Goal: Task Accomplishment & Management: Manage account settings

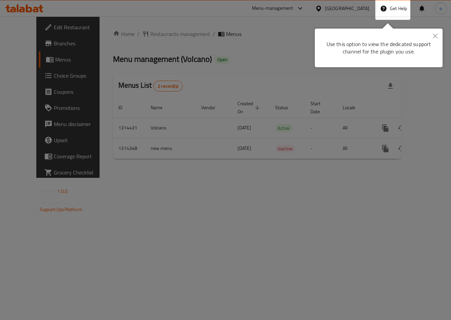
click at [240, 95] on div at bounding box center [225, 160] width 451 height 320
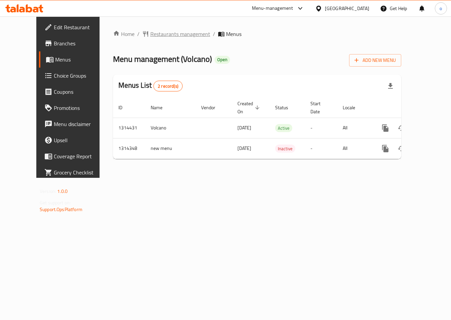
click at [153, 34] on span "Restaurants management" at bounding box center [180, 34] width 60 height 8
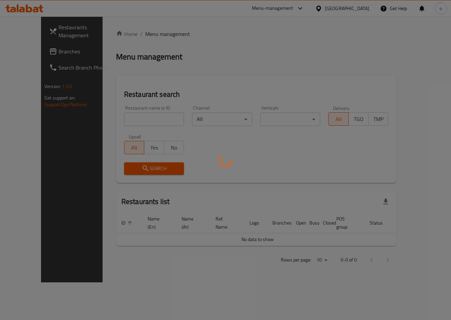
click at [34, 53] on div at bounding box center [225, 160] width 451 height 320
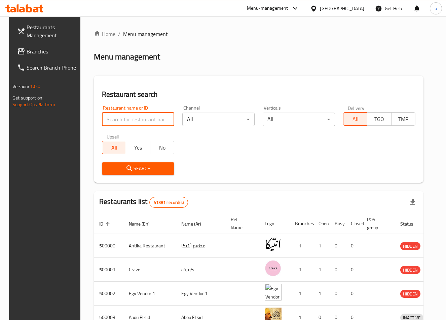
click at [112, 113] on input "search" at bounding box center [138, 119] width 72 height 13
paste input "777613"
type input "777613"
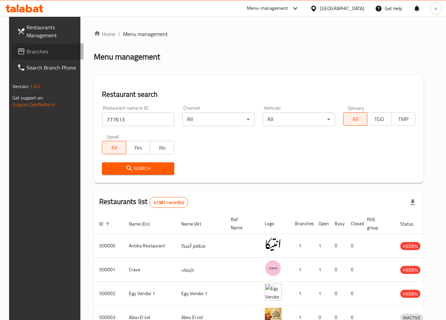
drag, startPoint x: 37, startPoint y: 45, endPoint x: 46, endPoint y: 57, distance: 14.9
click at [37, 45] on link "Branches" at bounding box center [48, 51] width 72 height 16
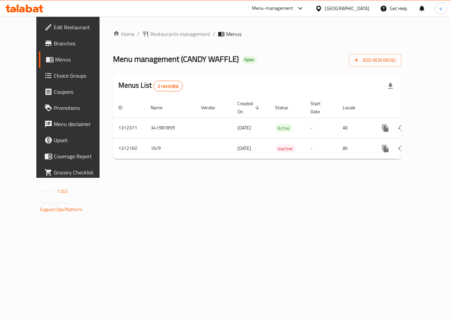
click at [54, 75] on span "Choice Groups" at bounding box center [80, 76] width 53 height 8
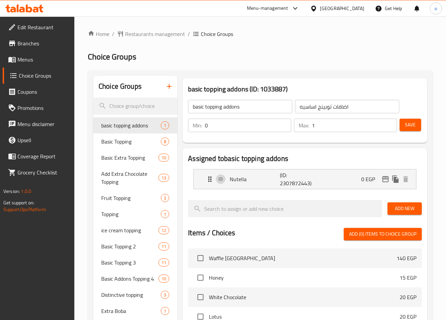
click at [255, 71] on div "Choice Groups basic topping addons 1 Basic Topping 8 Basic Extra Topping 10 Add…" at bounding box center [260, 284] width 345 height 429
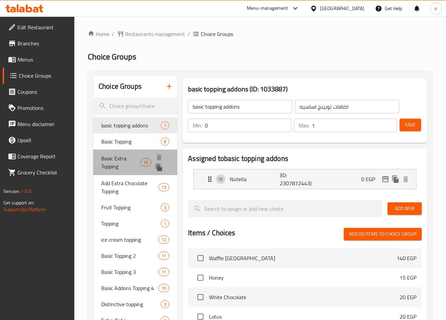
click at [126, 161] on span "Basic Extra Topping" at bounding box center [120, 163] width 39 height 16
drag, startPoint x: 126, startPoint y: 161, endPoint x: 442, endPoint y: 192, distance: 317.6
click at [126, 161] on span "Basic Extra Topping" at bounding box center [120, 163] width 39 height 16
type input "Basic Extra Topping"
type input "اكسترا توبينج أساسي"
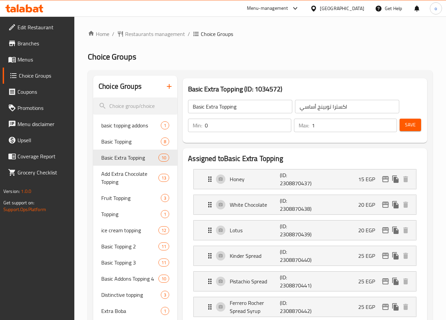
click at [331, 62] on h2 "Choice Groups" at bounding box center [260, 57] width 345 height 11
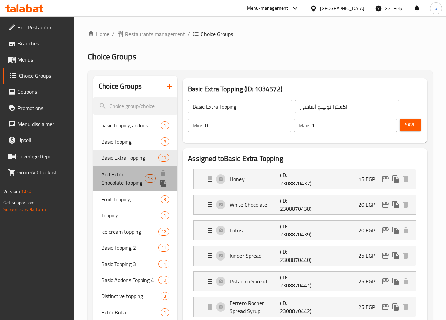
click at [129, 182] on span "Add Extra Chocolate Topping" at bounding box center [122, 179] width 43 height 16
type input "Add Extra Chocolate Topping"
type input "أضافة إكسترا تشوكلات توبينج"
type input "13"
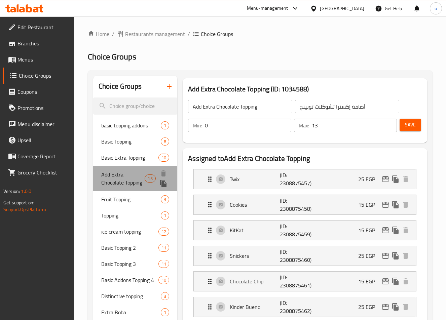
click at [129, 182] on span "Add Extra Chocolate Topping" at bounding box center [122, 179] width 43 height 16
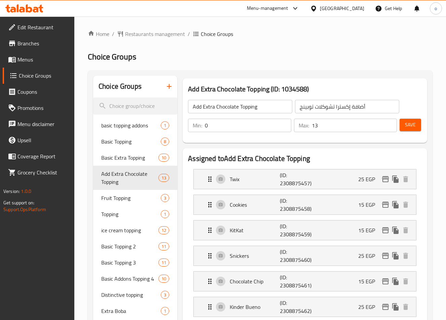
click at [294, 82] on div "Add Extra Chocolate Topping (ID: 1034588) Add Extra Chocolate Topping ​ أضافة إ…" at bounding box center [305, 110] width 245 height 65
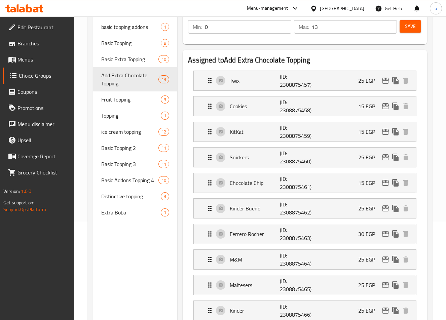
scroll to position [95, 0]
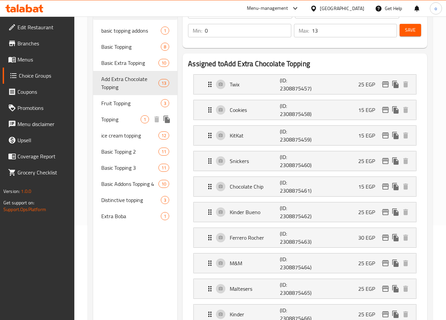
click at [137, 119] on span "Topping" at bounding box center [120, 119] width 39 height 8
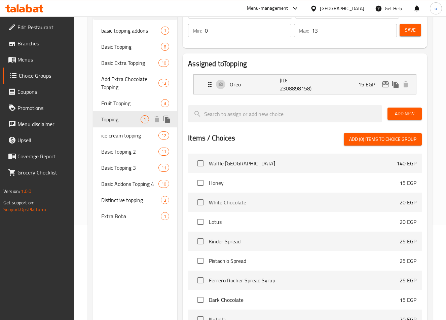
type input "Topping"
type input "توبينج"
type input "1"
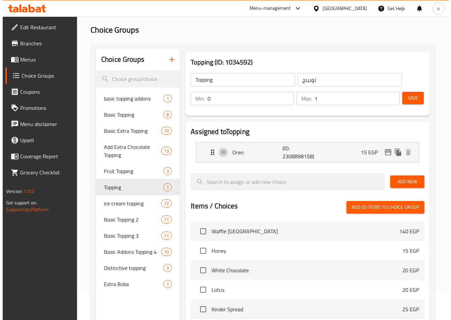
scroll to position [0, 0]
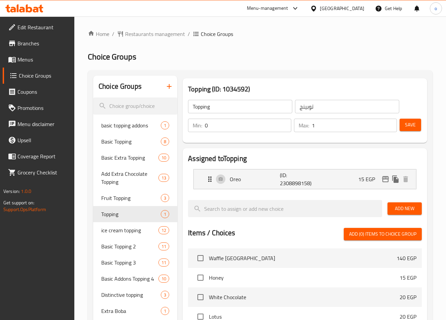
click at [270, 88] on h3 "Topping (ID: 1034592)" at bounding box center [305, 89] width 234 height 11
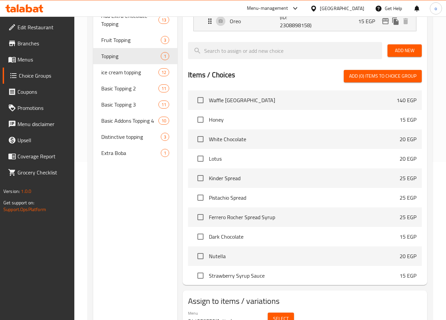
click at [141, 200] on div "Choice Groups basic topping addons 1 Basic Topping 8 Basic Extra Topping 10 Add…" at bounding box center [135, 127] width 84 height 418
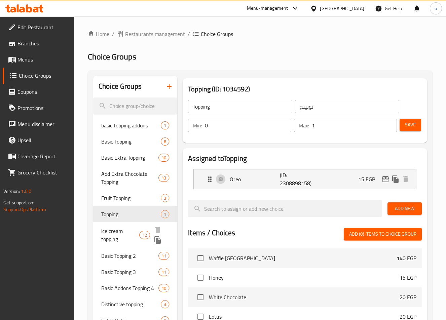
click at [118, 233] on span "ice cream topping" at bounding box center [120, 235] width 38 height 16
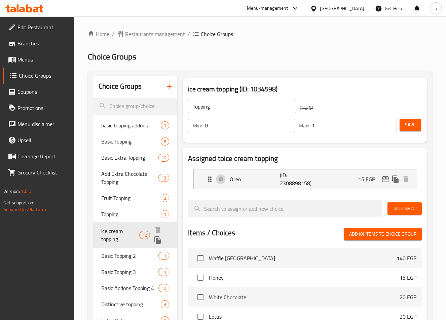
type input "ice cream topping"
type input "أضاف [PERSON_NAME]"
type input "10"
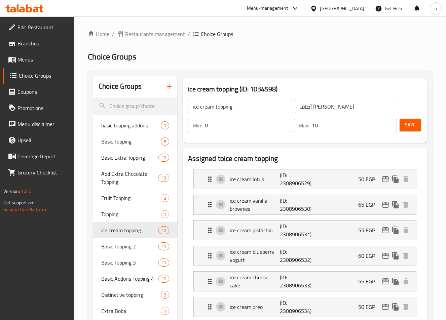
click at [330, 115] on div "Min: 0 ​ Max: 10 ​ Save" at bounding box center [303, 126] width 239 height 22
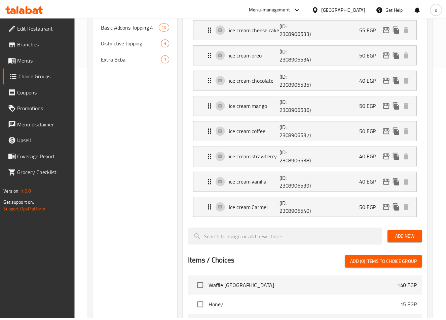
scroll to position [473, 0]
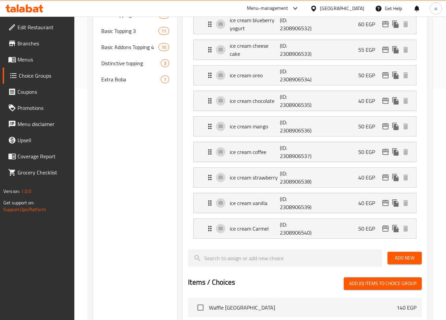
scroll to position [204, 0]
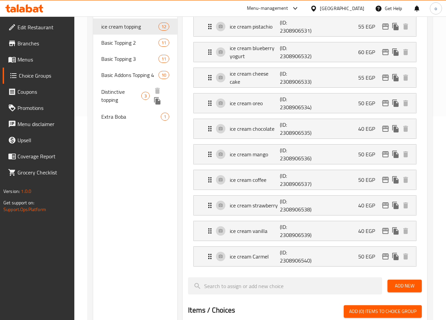
click at [124, 94] on span "Distinctive topping" at bounding box center [121, 96] width 40 height 16
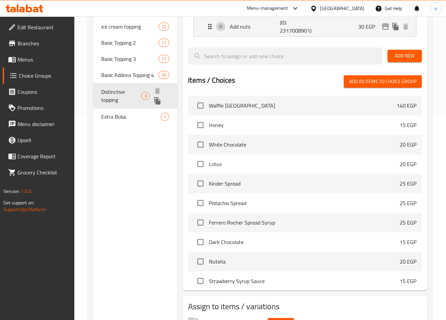
type input "Distinctive topping"
type input "اضافات متميزة"
type input "3"
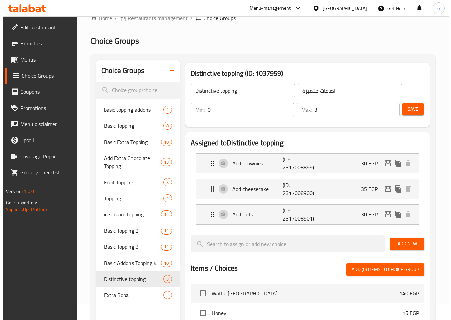
scroll to position [0, 0]
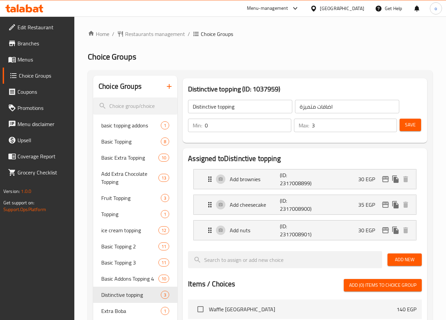
click at [261, 36] on ol "Home / Restaurants management / Choice Groups" at bounding box center [260, 34] width 345 height 8
click at [30, 31] on span "Edit Restaurant" at bounding box center [44, 27] width 52 height 8
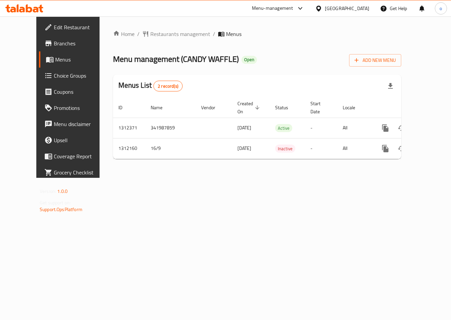
click at [54, 76] on span "Choice Groups" at bounding box center [80, 76] width 53 height 8
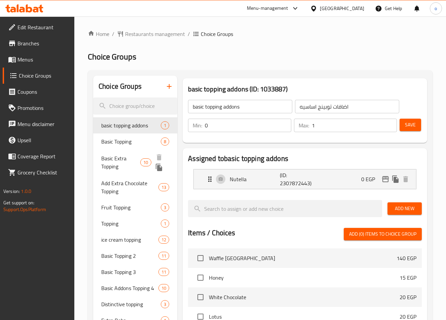
click at [131, 157] on span "Basic Extra Topping" at bounding box center [120, 163] width 39 height 16
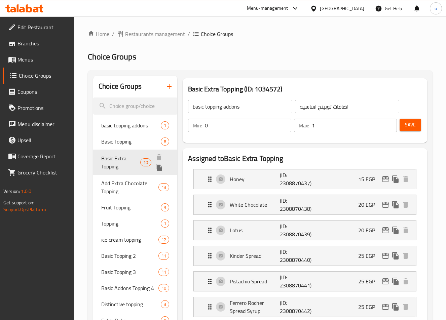
type input "Basic Extra Topping"
type input "اكسترا توبينج أساسي"
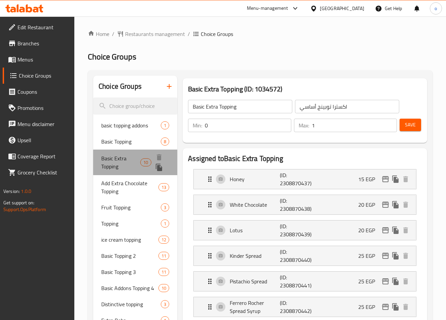
click at [129, 159] on span "Basic Extra Topping" at bounding box center [120, 163] width 39 height 16
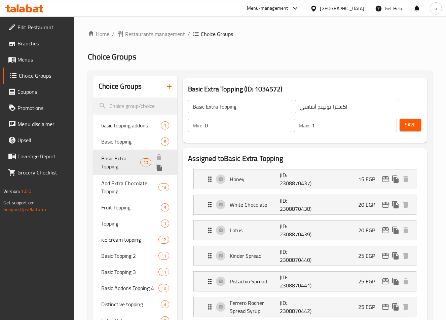
click at [129, 159] on span "Basic Extra Topping" at bounding box center [120, 163] width 39 height 16
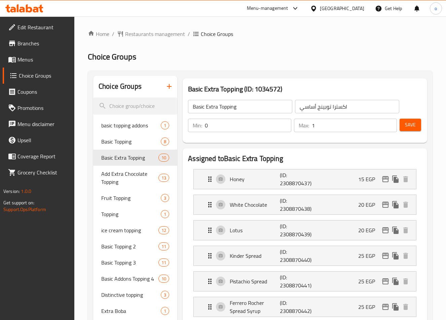
click at [345, 56] on h2 "Choice Groups" at bounding box center [260, 57] width 345 height 11
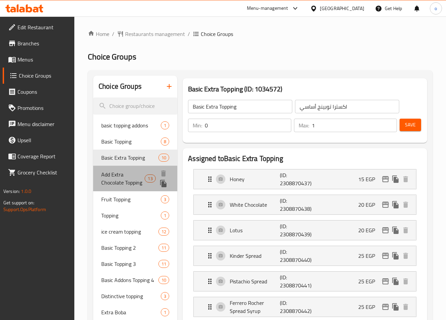
click at [123, 187] on span "Add Extra Chocolate Topping" at bounding box center [122, 179] width 43 height 16
type input "Add Extra Chocolate Topping"
type input "أضافة إكسترا تشوكلات توبينج"
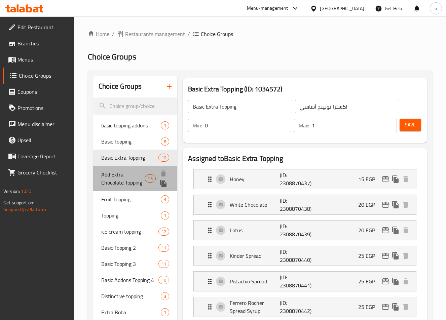
type input "13"
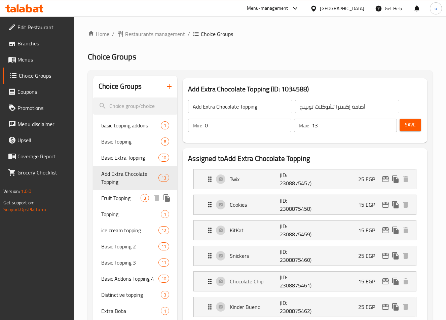
click at [116, 202] on span "Fruit Topping" at bounding box center [120, 198] width 39 height 8
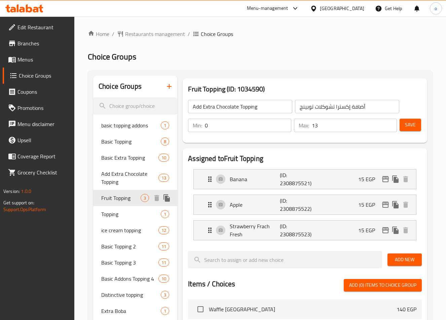
type input "Fruit Topping"
type input "أضاف فاكهه"
type input "3"
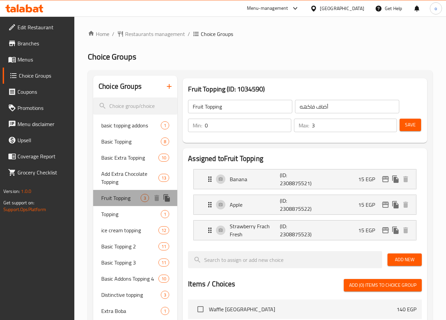
click at [125, 200] on span "Fruit Topping" at bounding box center [120, 198] width 39 height 8
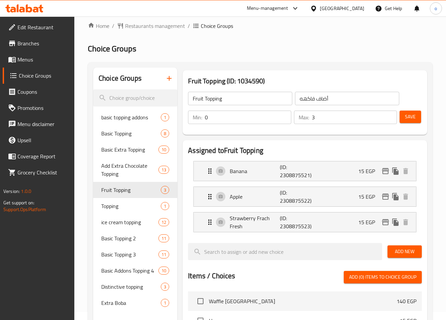
scroll to position [7, 0]
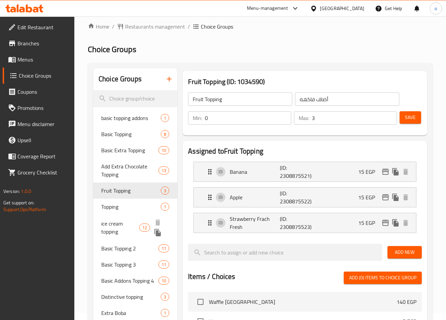
click at [113, 225] on span "ice cream topping" at bounding box center [120, 228] width 38 height 16
type input "ice cream topping"
type input "أضاف [PERSON_NAME]"
type input "10"
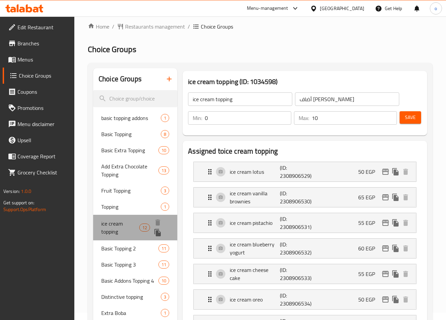
click at [113, 225] on span "ice cream topping" at bounding box center [120, 228] width 38 height 16
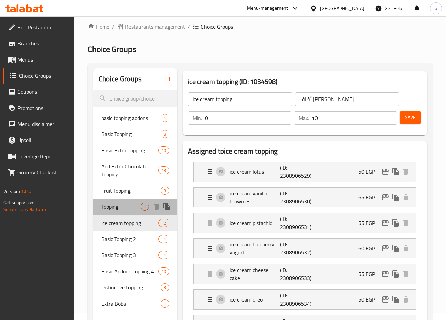
click at [116, 209] on span "Topping" at bounding box center [120, 207] width 39 height 8
type input "Topping"
type input "توبينج"
type input "1"
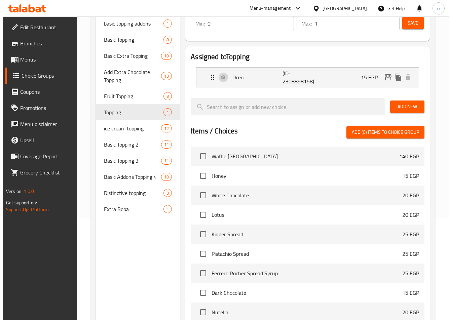
scroll to position [0, 0]
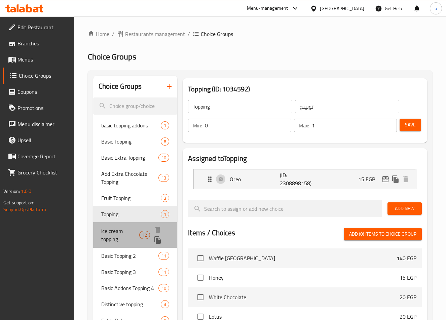
click at [117, 230] on span "ice cream topping" at bounding box center [120, 235] width 38 height 16
type input "ice cream topping"
type input "أضاف [PERSON_NAME]"
type input "10"
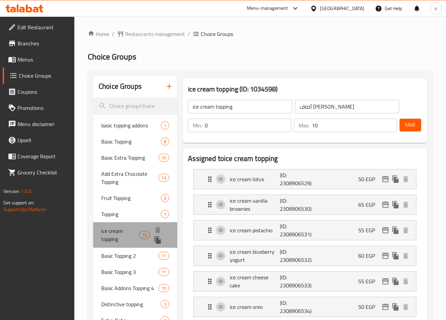
click at [117, 231] on span "ice cream topping" at bounding box center [120, 235] width 38 height 16
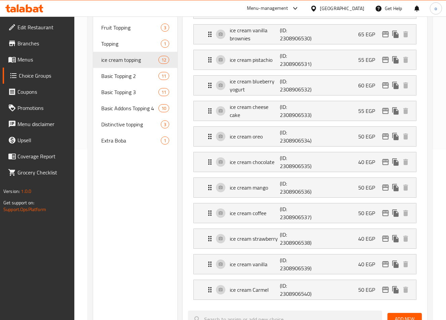
scroll to position [170, 0]
drag, startPoint x: 131, startPoint y: 121, endPoint x: 127, endPoint y: 130, distance: 10.1
click at [131, 121] on div "Distinctive topping 3" at bounding box center [135, 130] width 84 height 26
type input "Distinctive topping"
type input "اضافات متميزة"
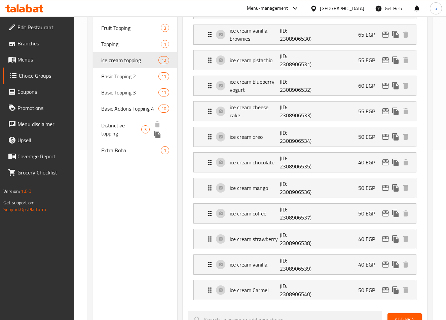
type input "3"
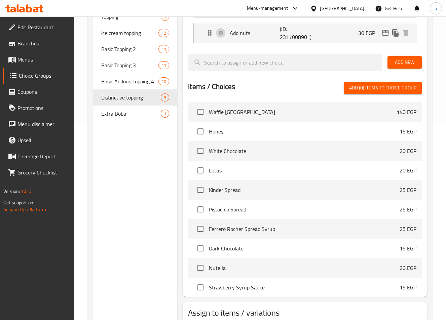
scroll to position [209, 0]
